Goal: Check status: Check status

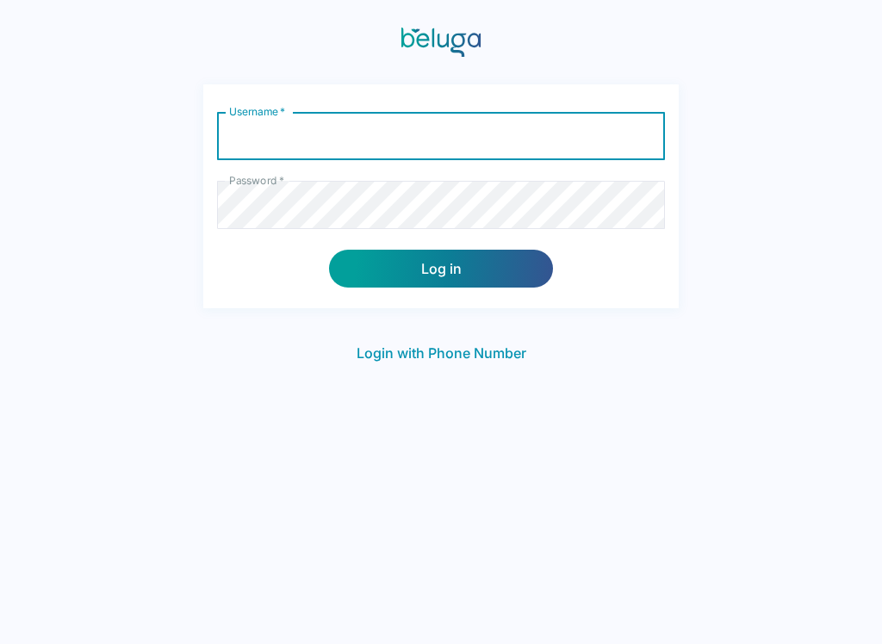
click at [474, 133] on input "Username   *" at bounding box center [441, 136] width 448 height 48
type input "clauwahiawa"
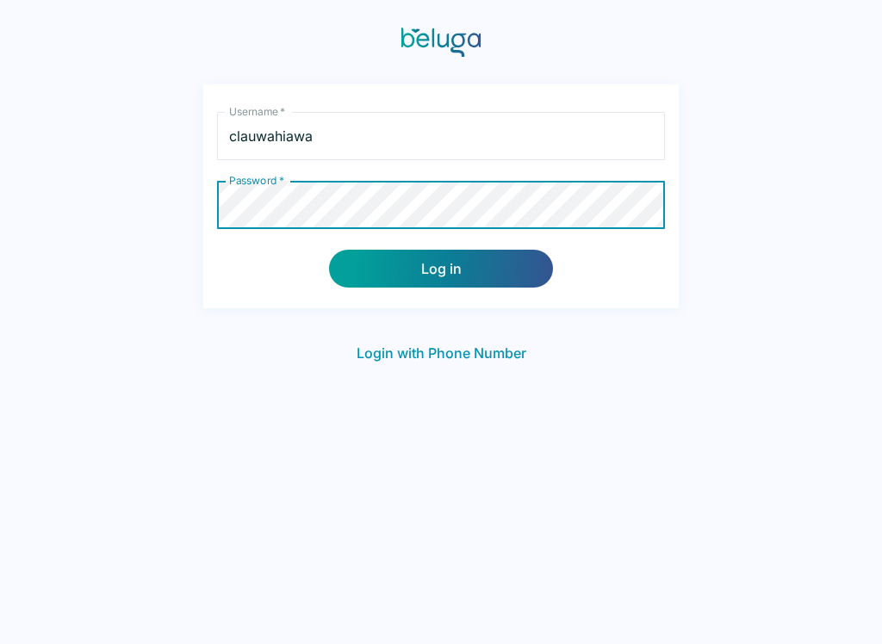
click at [506, 259] on button "Log in" at bounding box center [441, 269] width 224 height 38
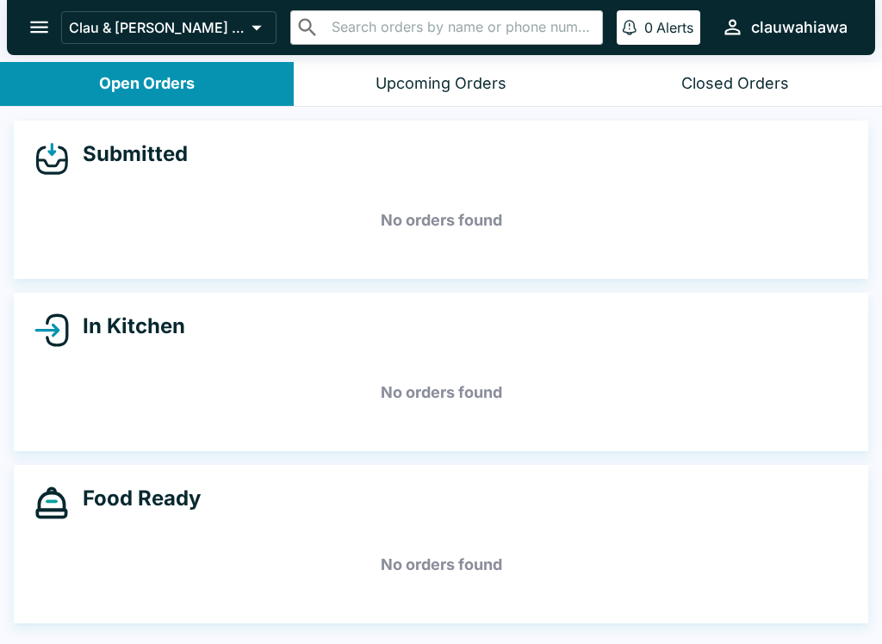
click at [67, 81] on button "Open Orders" at bounding box center [147, 84] width 294 height 44
click at [417, 62] on button "Upcoming Orders" at bounding box center [441, 84] width 294 height 44
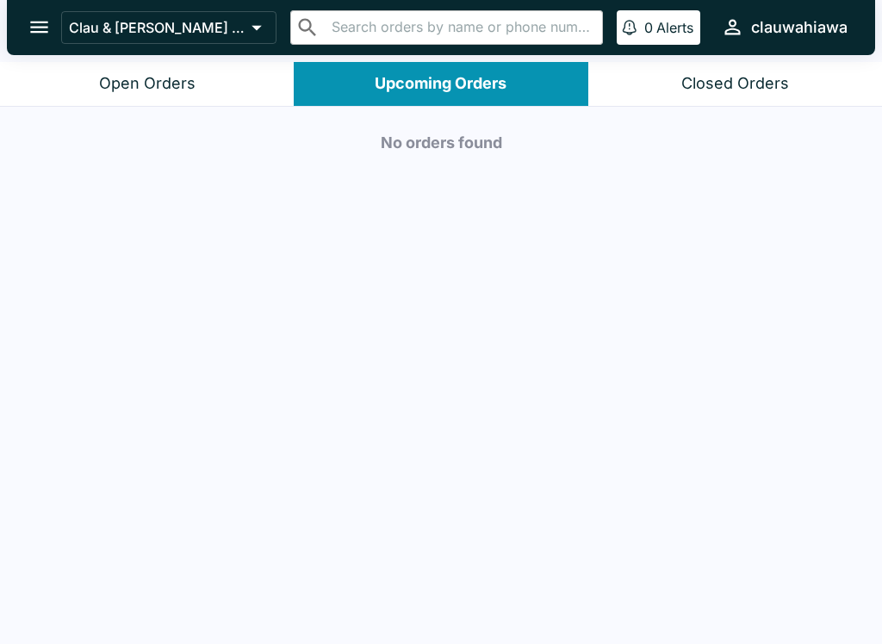
click at [796, 94] on button "Closed Orders" at bounding box center [735, 84] width 294 height 44
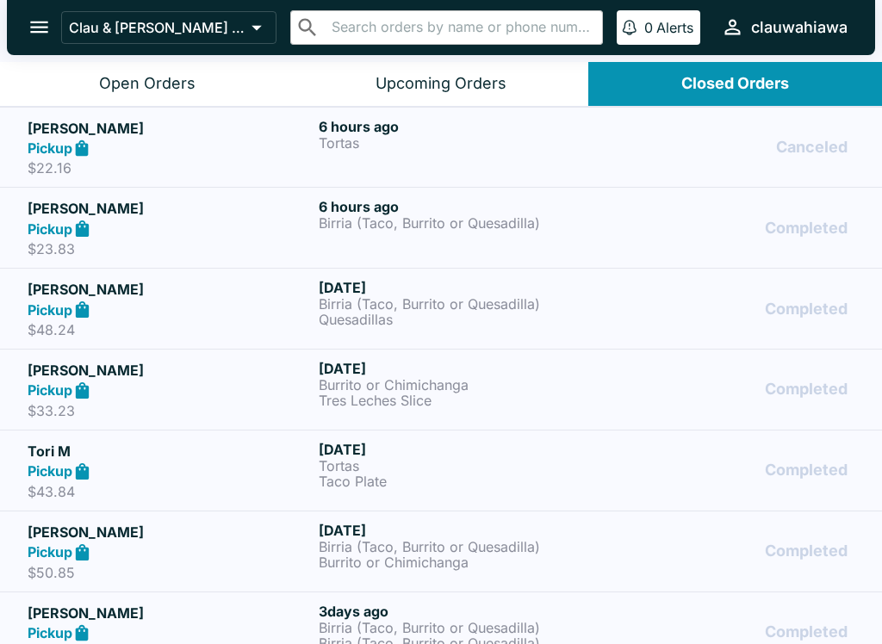
click at [787, 161] on div "Canceled" at bounding box center [733, 147] width 244 height 59
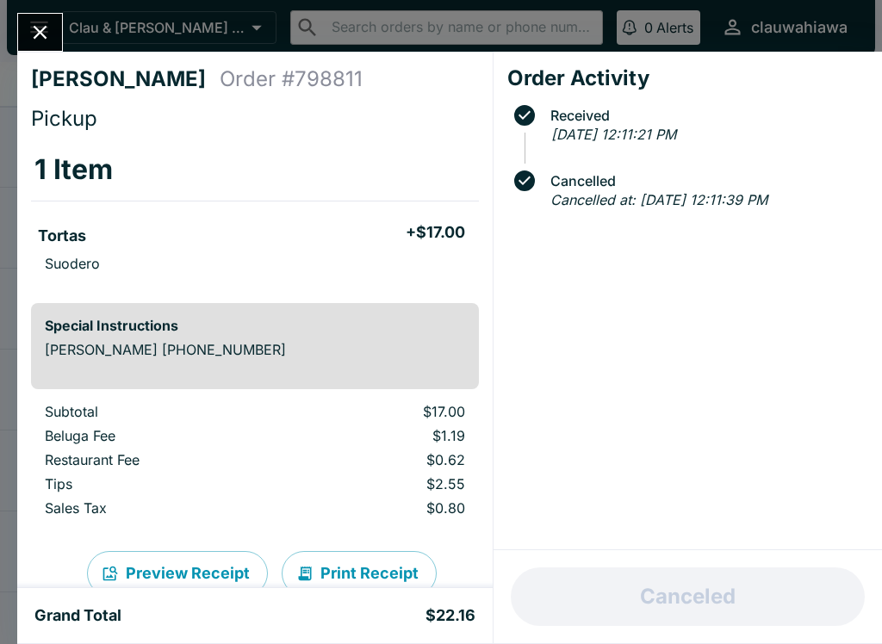
click at [11, 25] on div "[PERSON_NAME] Order # 798811 Pickup 1 Item Tortas + $17.00 Suodero Special Inst…" at bounding box center [441, 322] width 882 height 644
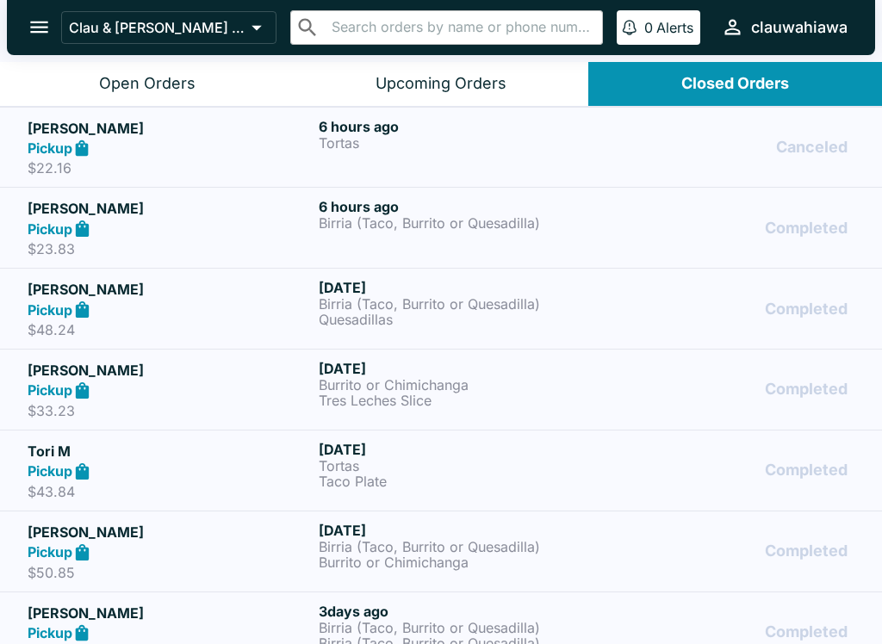
click at [722, 152] on div "Canceled" at bounding box center [733, 147] width 244 height 59
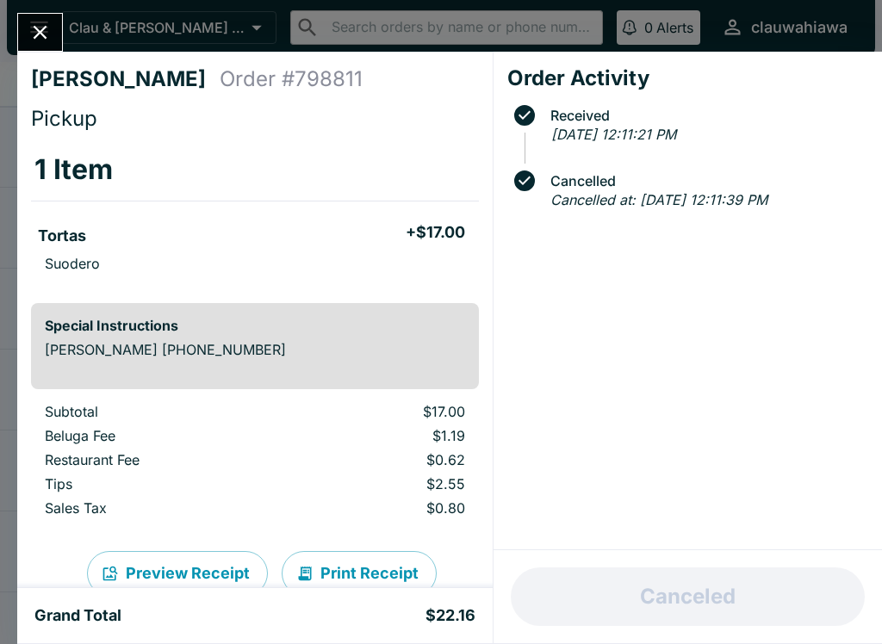
click at [31, 22] on icon "Close" at bounding box center [39, 32] width 23 height 23
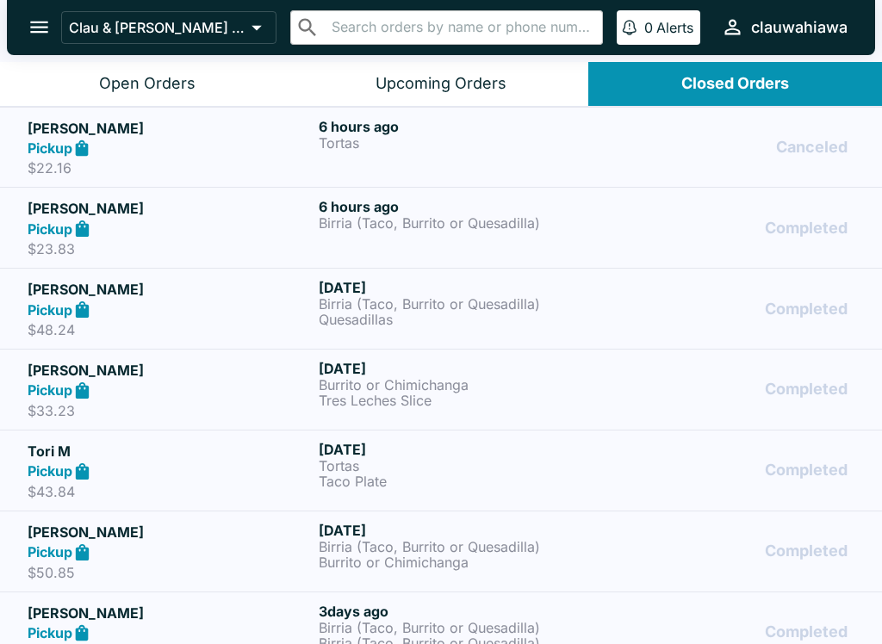
click at [87, 86] on button "Open Orders" at bounding box center [147, 84] width 294 height 44
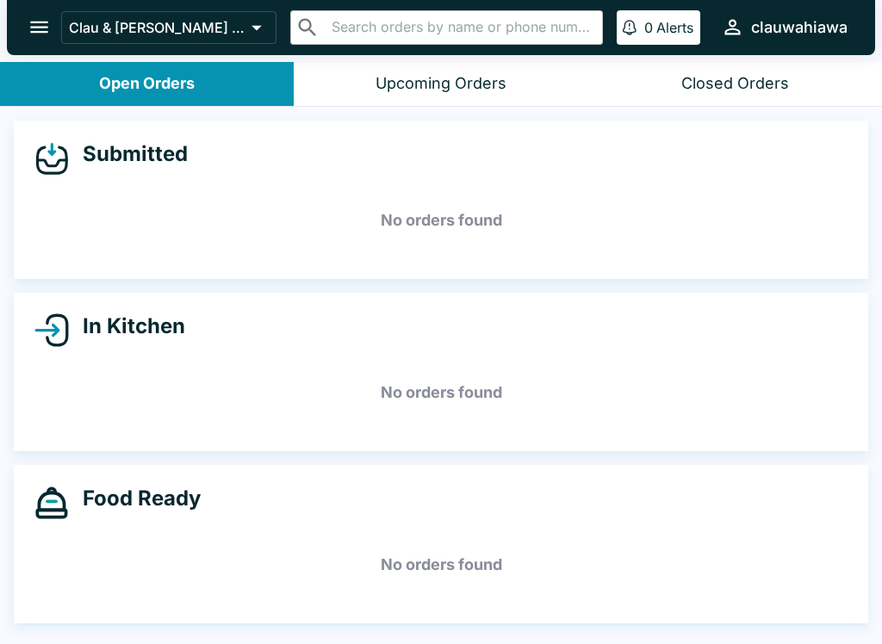
click at [90, 87] on button "Open Orders" at bounding box center [147, 84] width 294 height 44
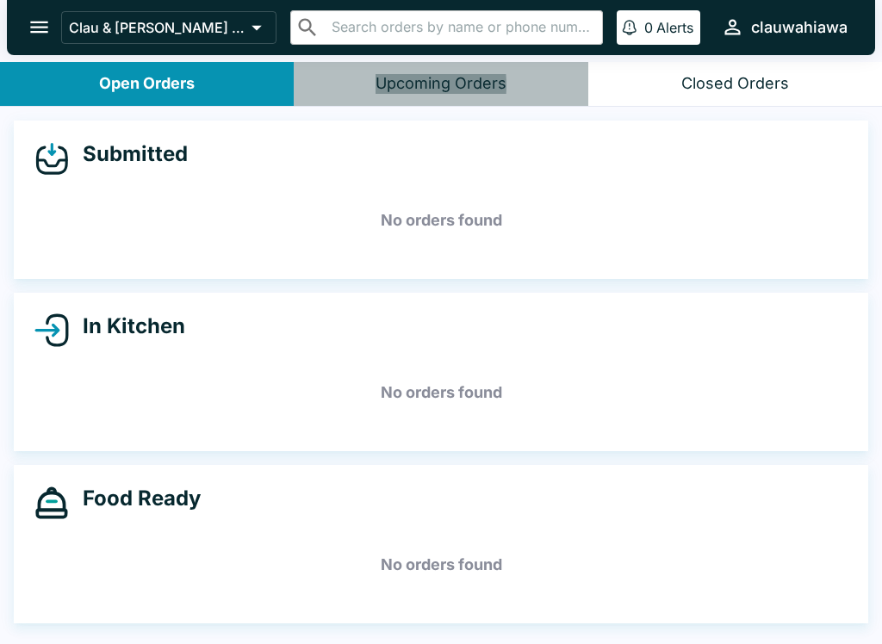
click at [383, 85] on div "Upcoming Orders" at bounding box center [440, 84] width 131 height 20
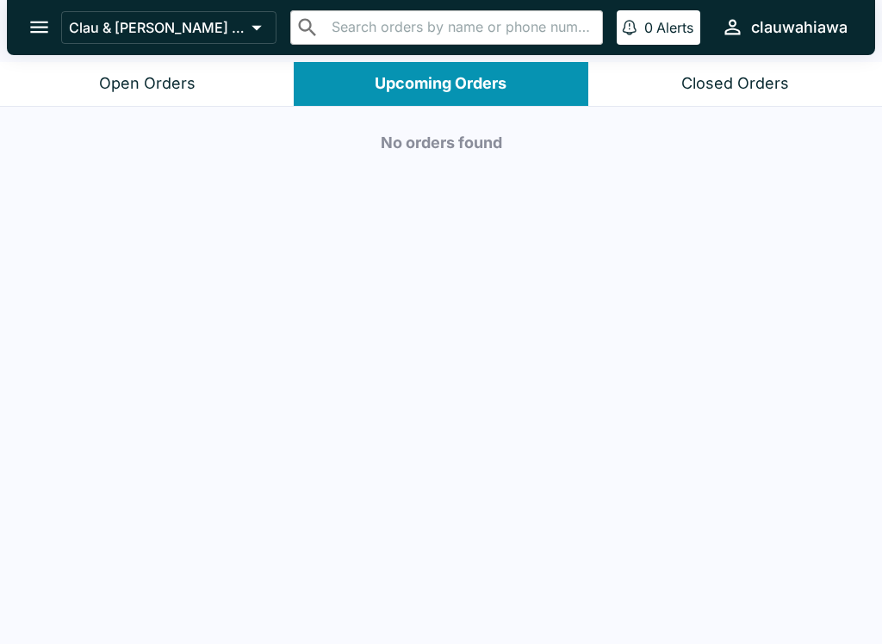
click at [100, 83] on div "Open Orders" at bounding box center [147, 84] width 96 height 20
